Goal: Complete application form

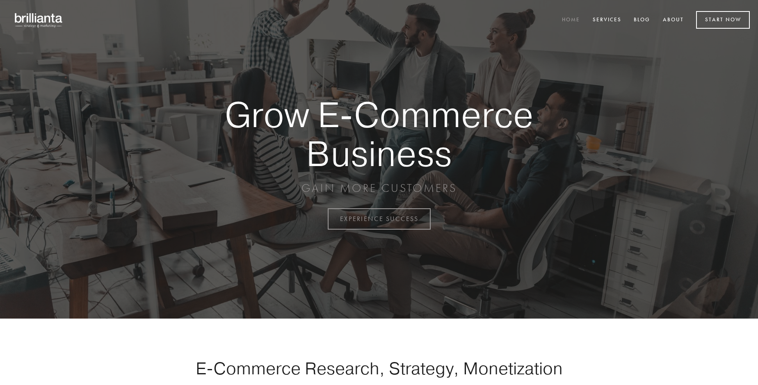
scroll to position [2150, 0]
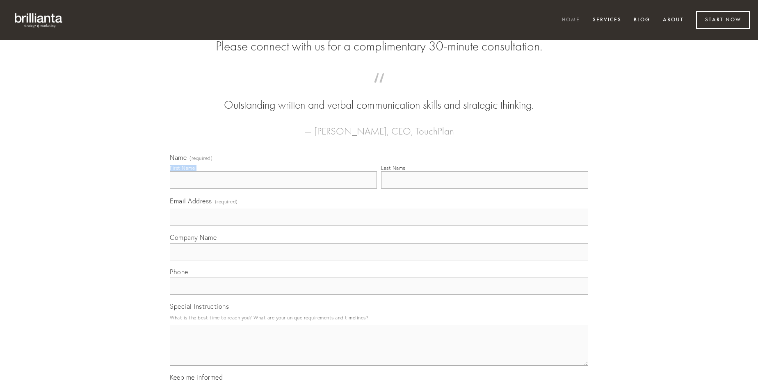
type input "[PERSON_NAME]"
click at [484, 189] on input "Last Name" at bounding box center [484, 179] width 207 height 17
type input "[PERSON_NAME]"
click at [379, 226] on input "Email Address (required)" at bounding box center [379, 217] width 418 height 17
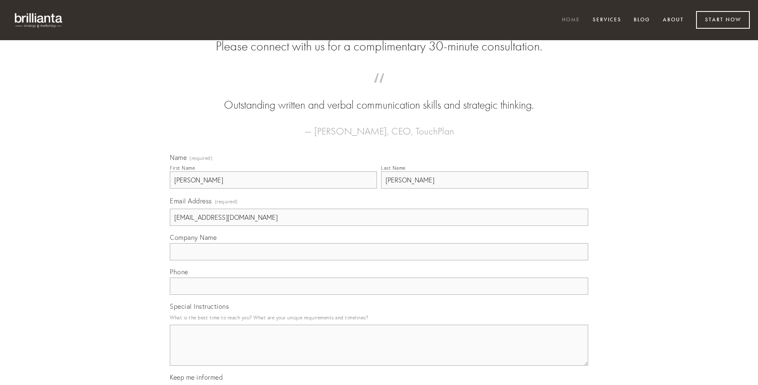
type input "[EMAIL_ADDRESS][DOMAIN_NAME]"
click at [379, 260] on input "Company Name" at bounding box center [379, 251] width 418 height 17
type input "ustulo"
click at [379, 295] on input "text" at bounding box center [379, 286] width 418 height 17
click at [379, 353] on textarea "Special Instructions" at bounding box center [379, 345] width 418 height 41
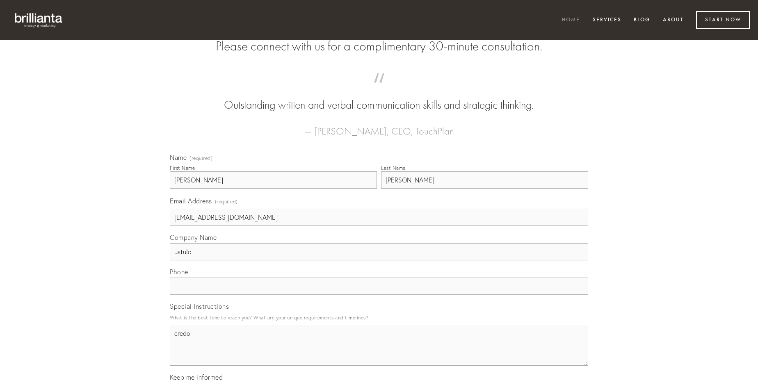
type textarea "credo"
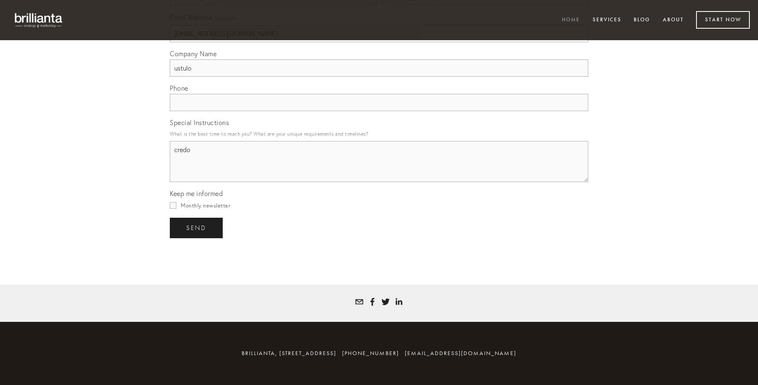
click at [197, 228] on span "send" at bounding box center [196, 227] width 20 height 7
